Goal: Navigation & Orientation: Find specific page/section

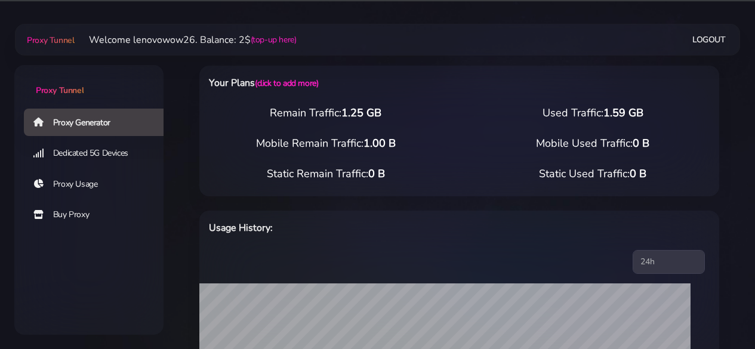
select select "ID"
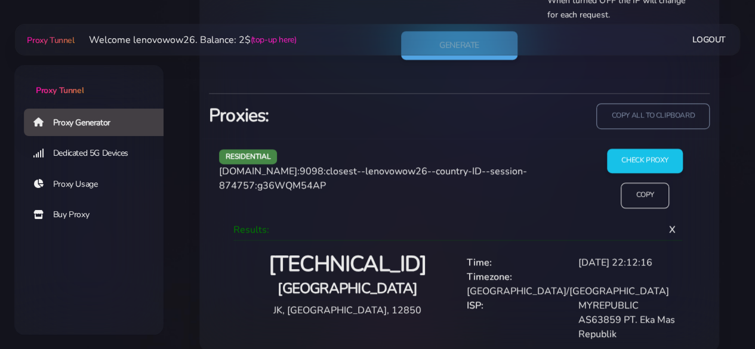
drag, startPoint x: 0, startPoint y: 0, endPoint x: 39, endPoint y: 46, distance: 60.2
click at [39, 46] on link "Proxy Tunnel" at bounding box center [49, 39] width 50 height 19
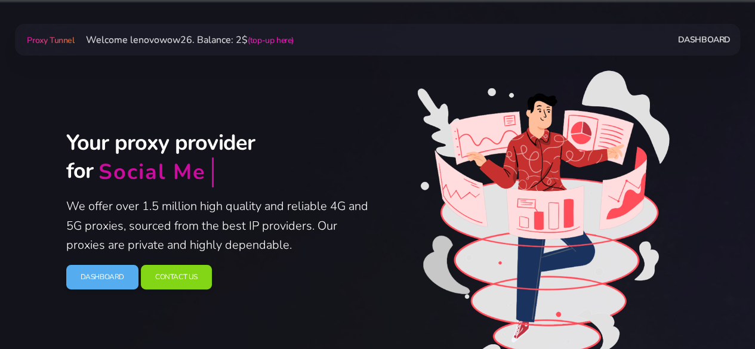
click at [713, 40] on link "Dashboard" at bounding box center [704, 40] width 53 height 22
